Goal: Information Seeking & Learning: Find specific fact

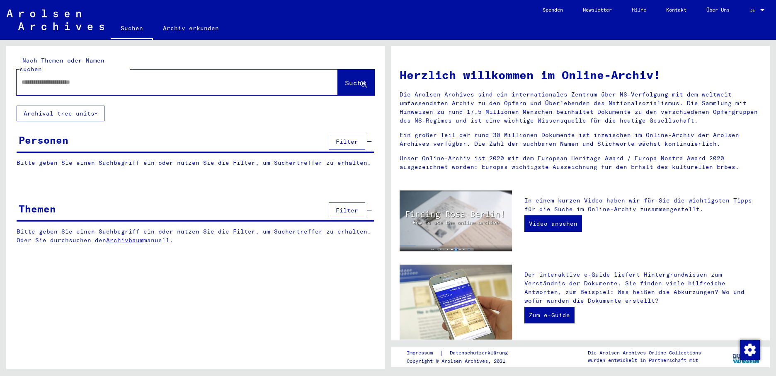
click at [91, 78] on div at bounding box center [165, 82] width 296 height 19
click at [107, 78] on input "text" at bounding box center [167, 82] width 291 height 9
type input "*********"
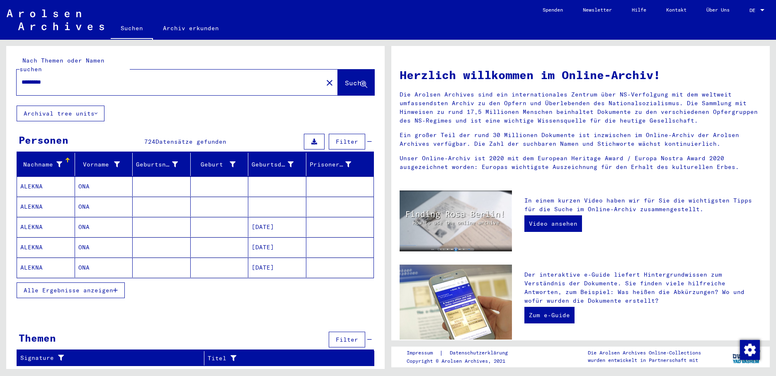
click at [116, 288] on icon "button" at bounding box center [115, 291] width 5 height 6
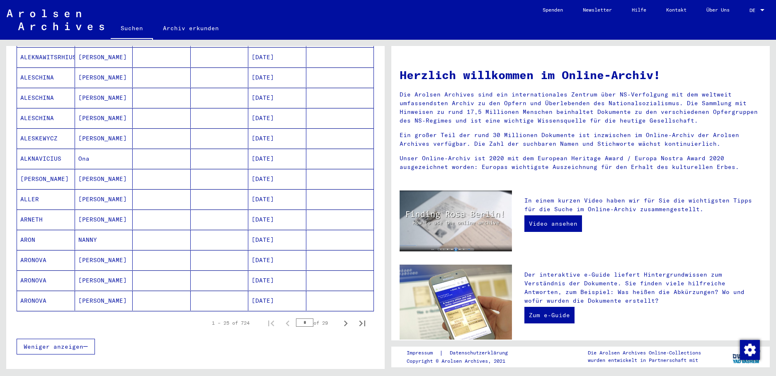
scroll to position [412, 0]
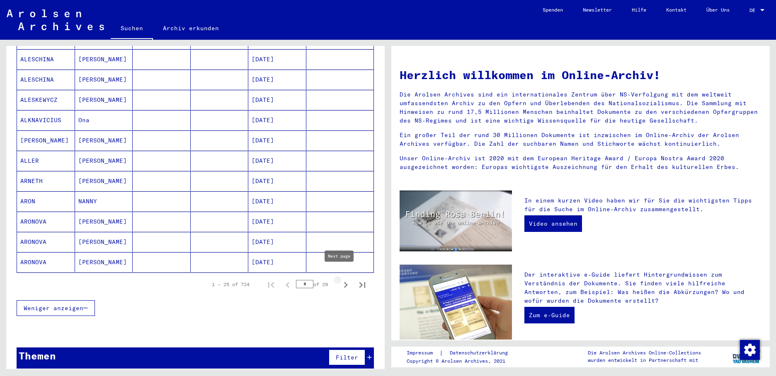
click at [340, 279] on icon "Next page" at bounding box center [346, 285] width 12 height 12
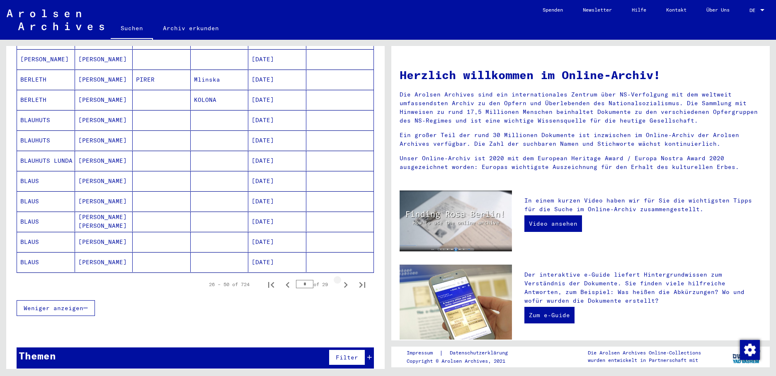
click at [340, 279] on icon "Next page" at bounding box center [346, 285] width 12 height 12
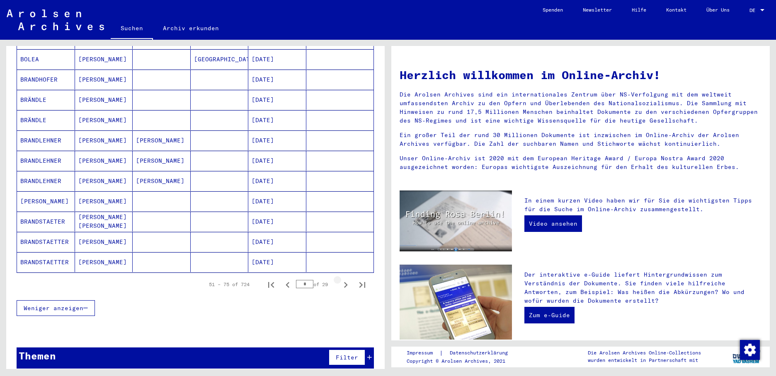
click at [340, 279] on icon "Next page" at bounding box center [346, 285] width 12 height 12
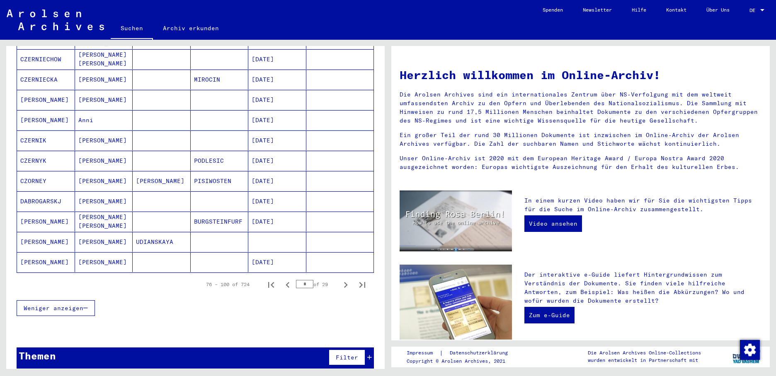
click at [340, 279] on icon "Next page" at bounding box center [346, 285] width 12 height 12
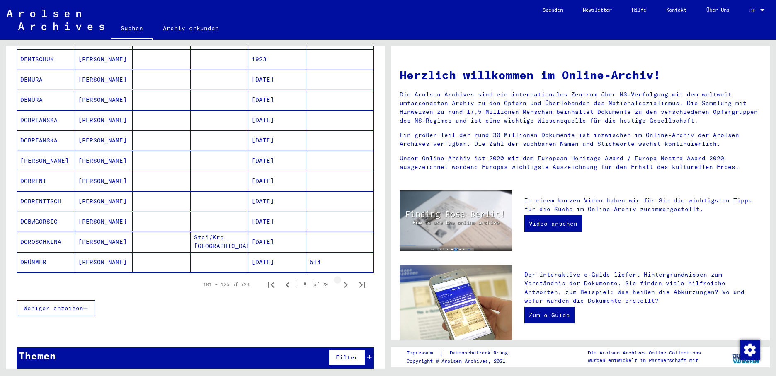
click at [340, 279] on icon "Next page" at bounding box center [346, 285] width 12 height 12
type input "*"
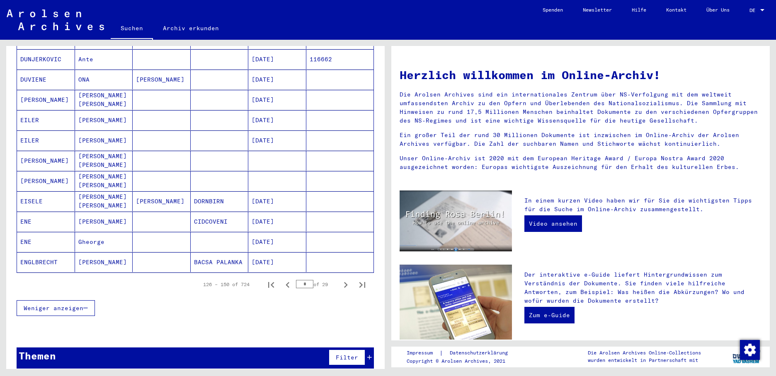
click at [274, 213] on mat-cell "[DATE]" at bounding box center [277, 222] width 58 height 20
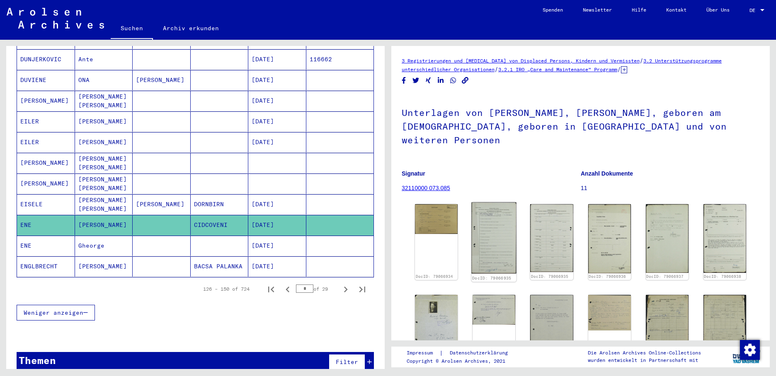
click at [510, 217] on img at bounding box center [494, 239] width 45 height 72
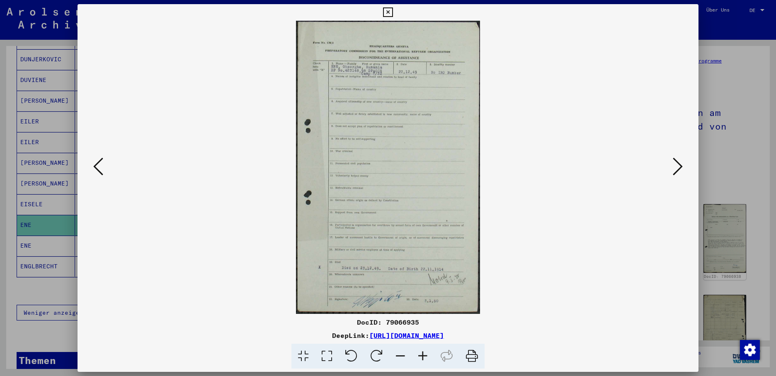
click at [676, 165] on icon at bounding box center [678, 167] width 10 height 20
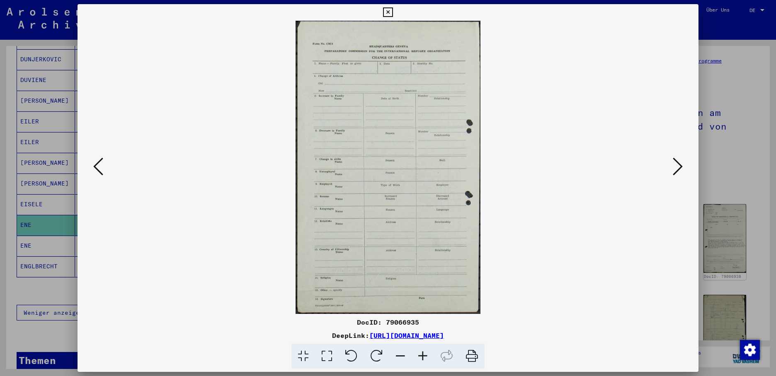
click at [676, 165] on icon at bounding box center [678, 167] width 10 height 20
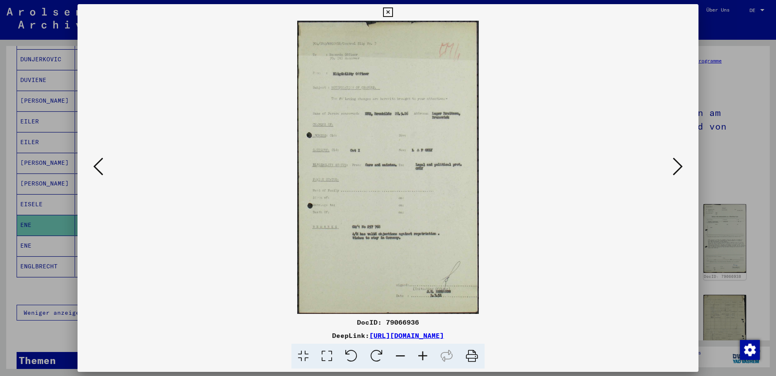
click at [676, 165] on icon at bounding box center [678, 167] width 10 height 20
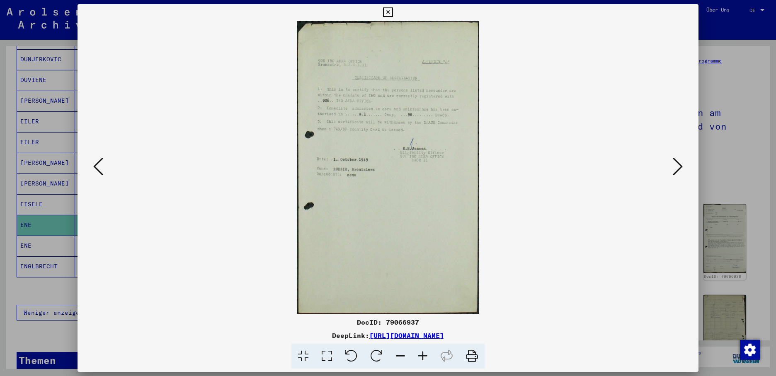
click at [676, 165] on icon at bounding box center [678, 167] width 10 height 20
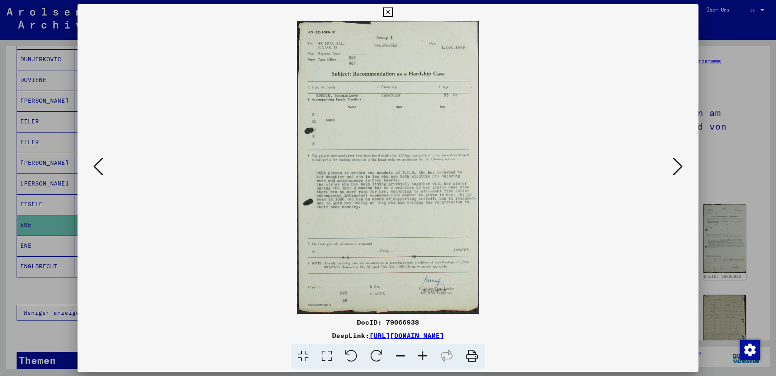
click at [679, 162] on icon at bounding box center [678, 167] width 10 height 20
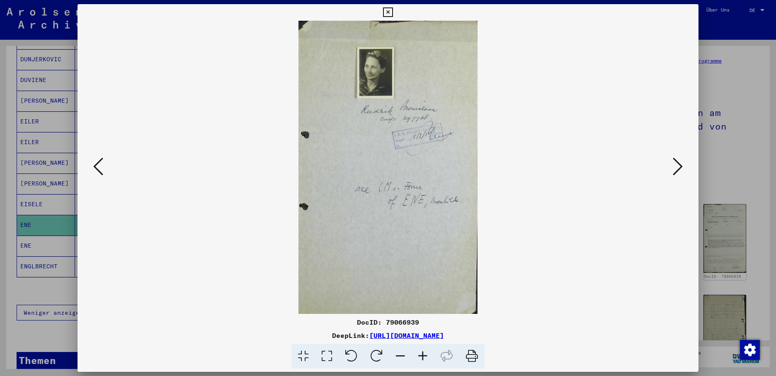
click at [679, 162] on icon at bounding box center [678, 167] width 10 height 20
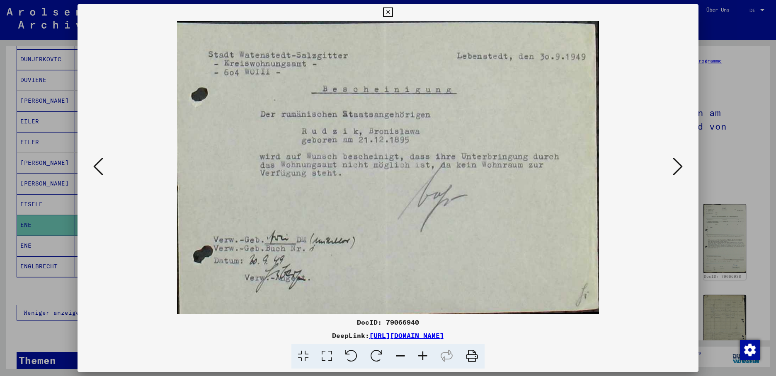
click at [679, 162] on icon at bounding box center [678, 167] width 10 height 20
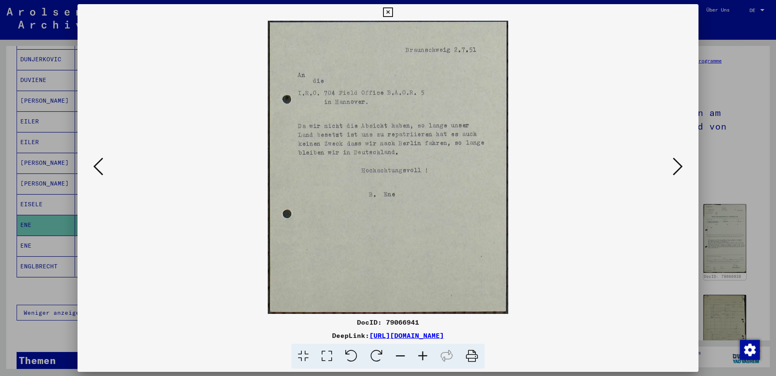
click at [679, 162] on icon at bounding box center [678, 167] width 10 height 20
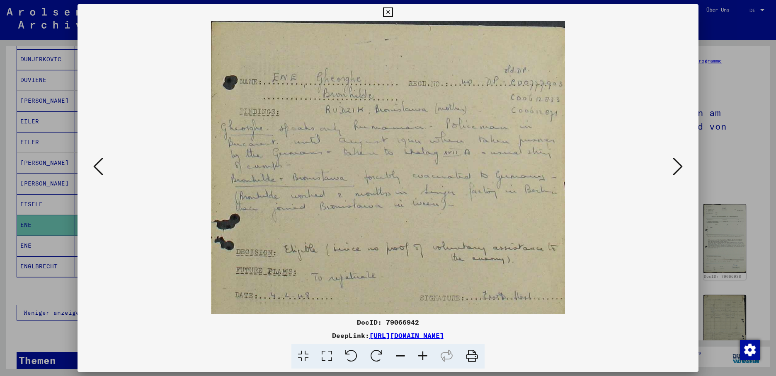
click at [54, 223] on div at bounding box center [388, 188] width 776 height 376
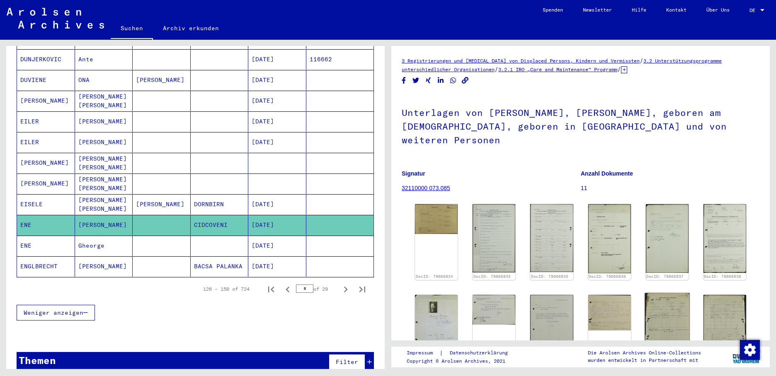
click at [660, 302] on img at bounding box center [666, 328] width 45 height 70
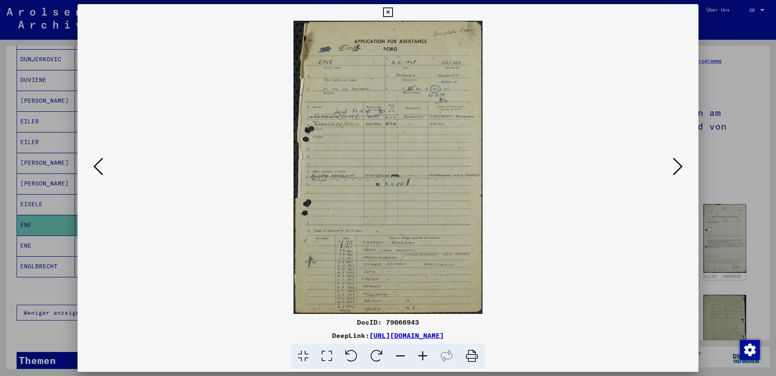
click at [677, 165] on icon at bounding box center [678, 167] width 10 height 20
